Goal: Communication & Community: Answer question/provide support

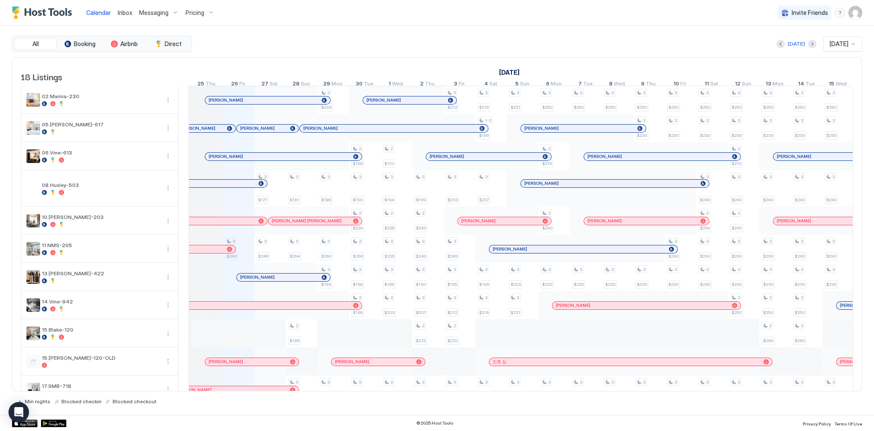
scroll to position [0, 440]
drag, startPoint x: 319, startPoint y: 43, endPoint x: 304, endPoint y: 40, distance: 16.0
click at [319, 43] on div "[DATE] [DATE]" at bounding box center [528, 43] width 668 height 15
click at [128, 13] on span "Inbox" at bounding box center [125, 12] width 15 height 7
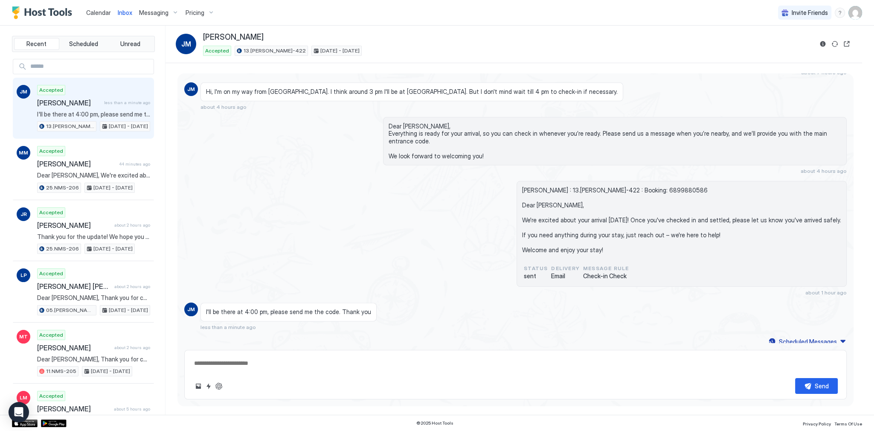
scroll to position [1685, 0]
click at [346, 355] on div "Send" at bounding box center [515, 374] width 662 height 49
click at [315, 356] on textarea at bounding box center [515, 363] width 644 height 16
paste textarea "**********"
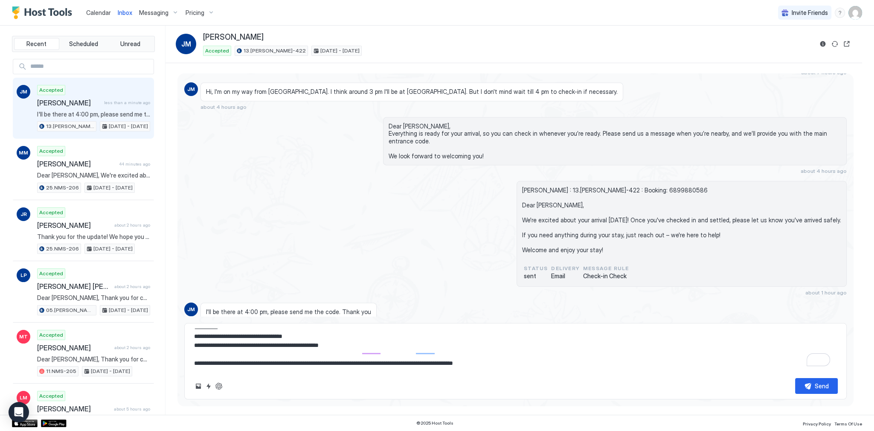
scroll to position [0, 0]
click at [294, 343] on textarea "**********" at bounding box center [515, 349] width 644 height 43
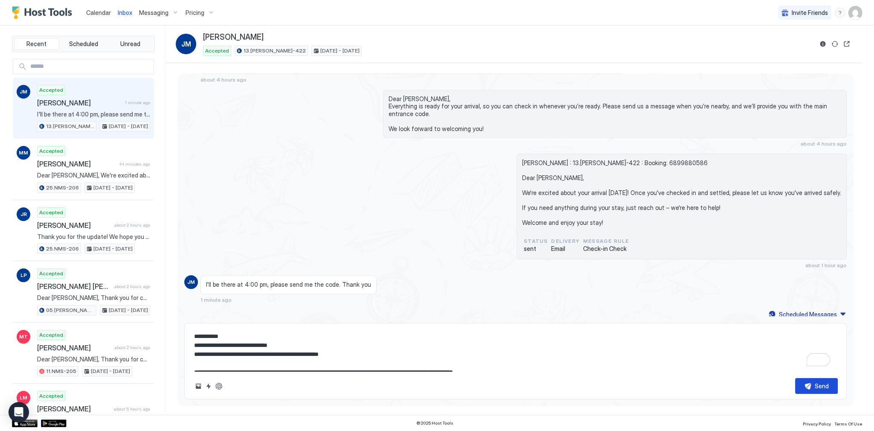
type textarea "**********"
click at [820, 383] on div "Send" at bounding box center [822, 385] width 14 height 9
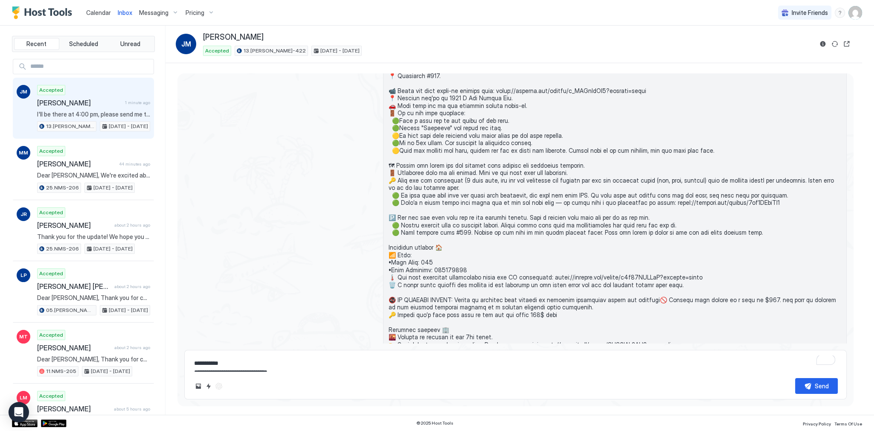
scroll to position [699, 0]
click at [308, 230] on div at bounding box center [515, 222] width 662 height 444
click at [478, 128] on span at bounding box center [615, 221] width 453 height 433
click at [343, 109] on div at bounding box center [515, 222] width 662 height 444
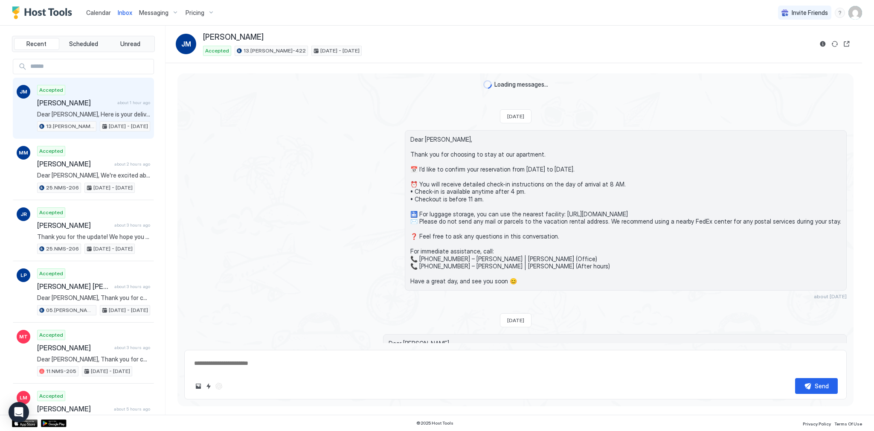
type textarea "*"
